Goal: Task Accomplishment & Management: Manage account settings

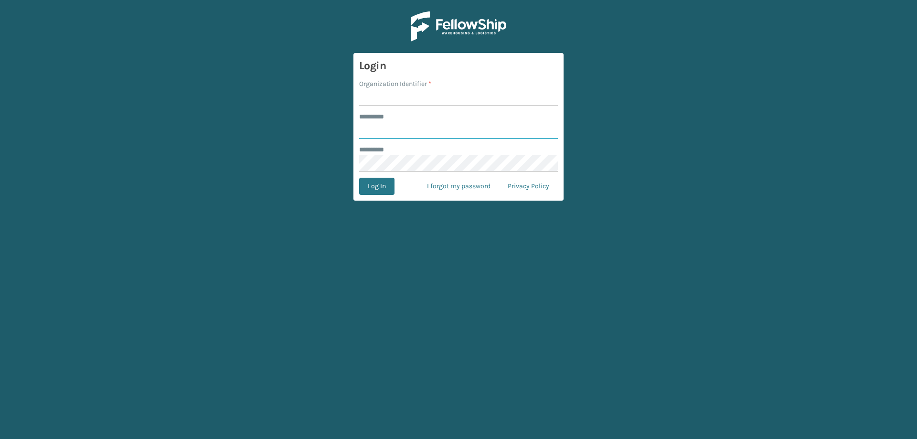
type input "******"
click at [425, 96] on input "Organization Identifier *" at bounding box center [458, 97] width 199 height 17
click at [407, 99] on input "Organization Identifier *" at bounding box center [458, 97] width 199 height 17
type input "Brightech"
click at [374, 186] on button "Log In" at bounding box center [376, 186] width 35 height 17
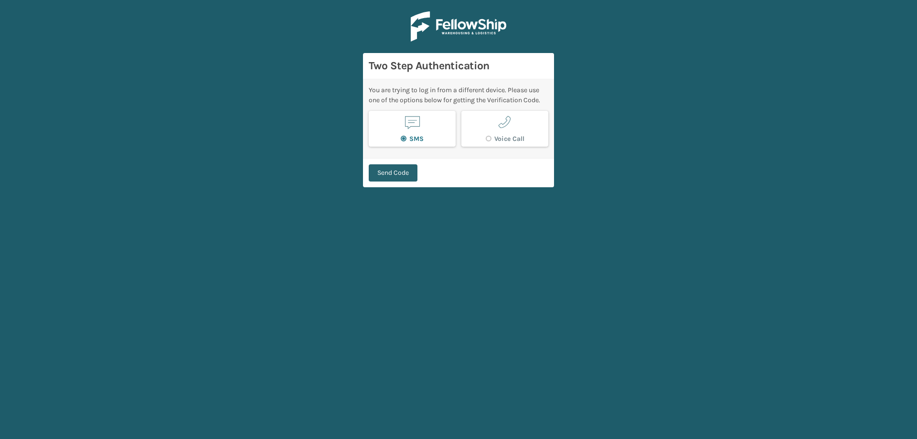
click at [409, 181] on button "Send Code" at bounding box center [393, 172] width 49 height 17
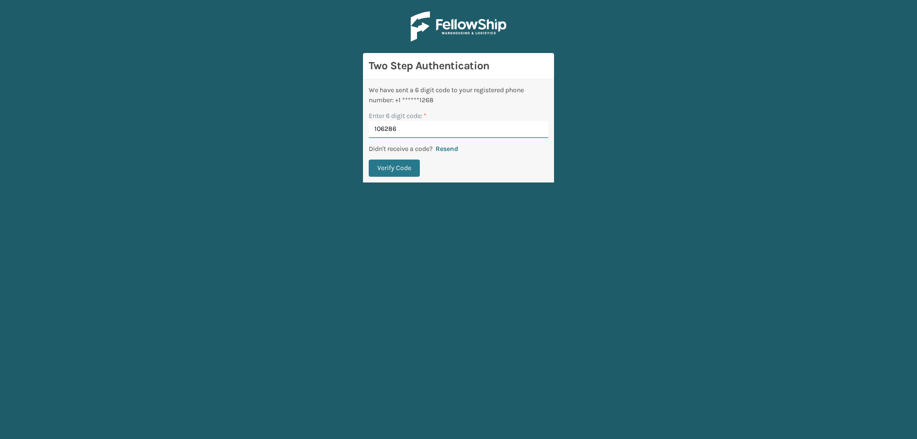
type input "106286"
click at [369, 159] on button "Verify Code" at bounding box center [394, 167] width 51 height 17
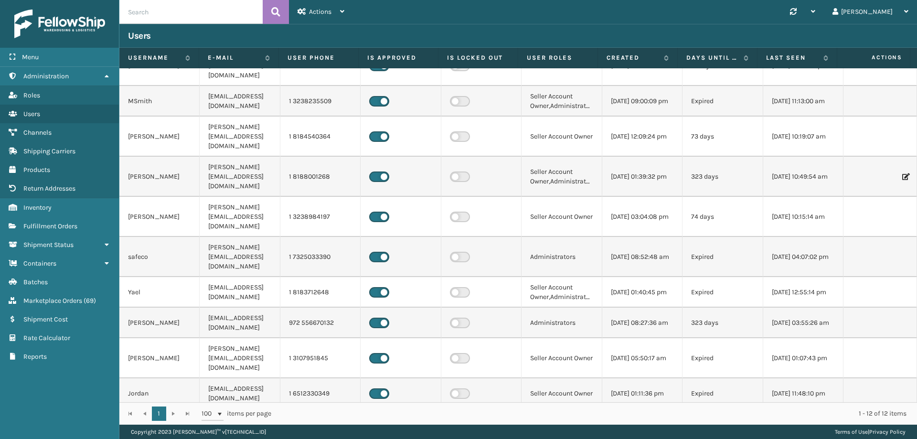
scroll to position [33, 0]
